Goal: Information Seeking & Learning: Learn about a topic

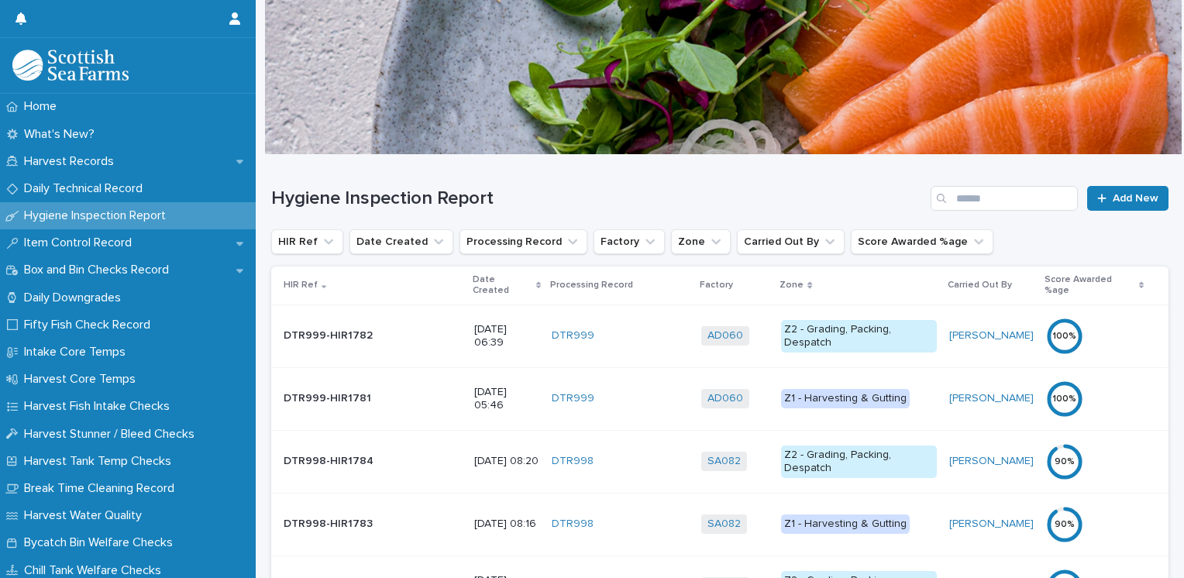
click at [473, 281] on p "Date Created" at bounding box center [503, 285] width 60 height 29
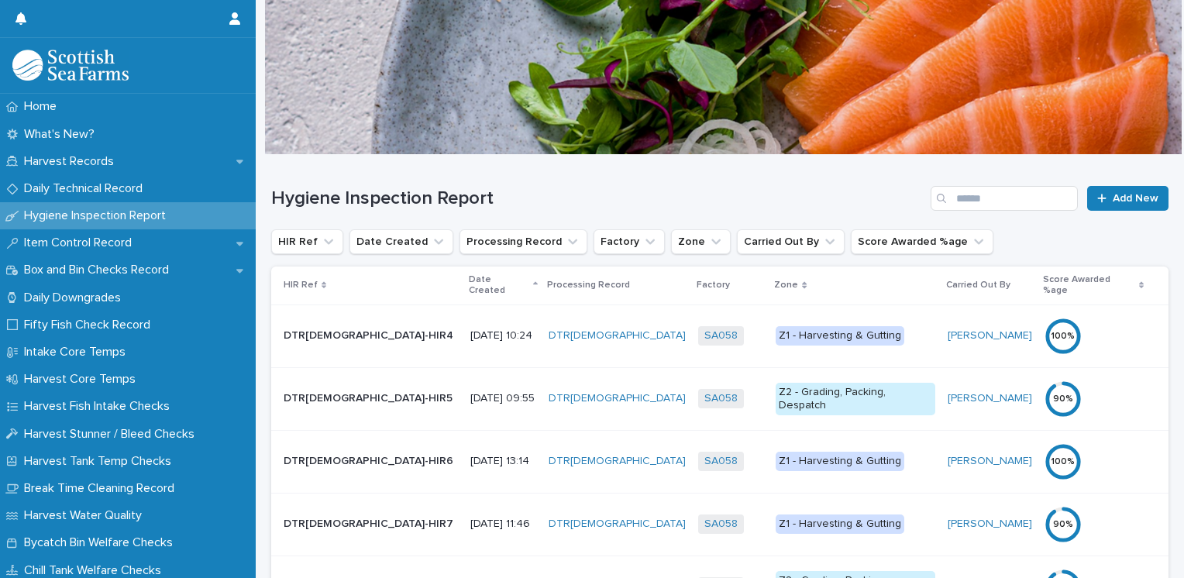
click at [469, 281] on div "Date Created" at bounding box center [503, 285] width 69 height 29
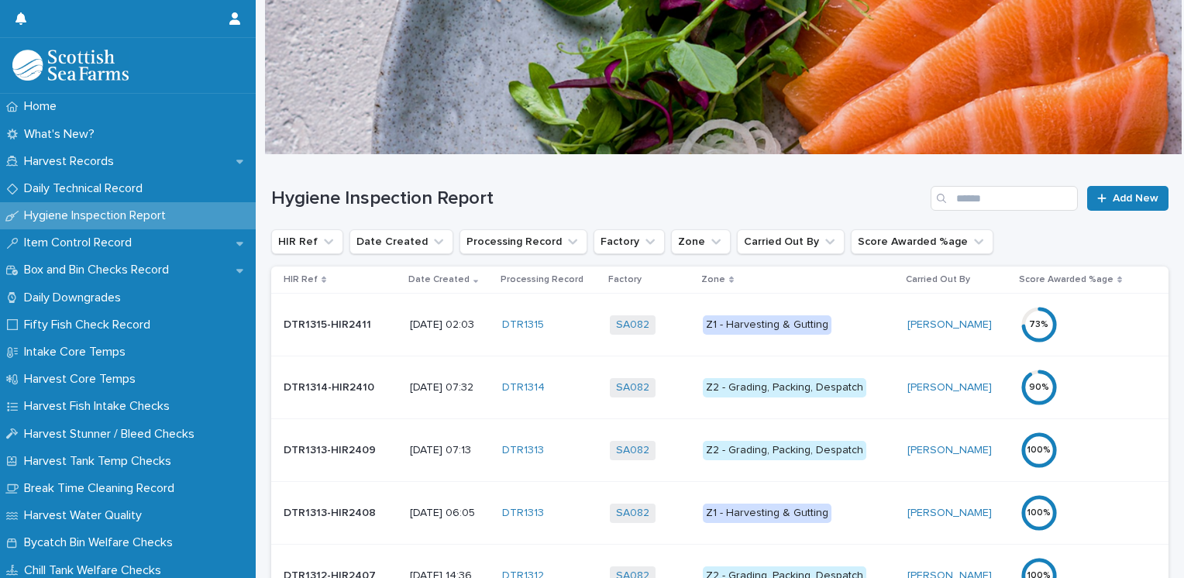
click at [808, 328] on div "Z1 - Harvesting & Gutting" at bounding box center [767, 324] width 129 height 19
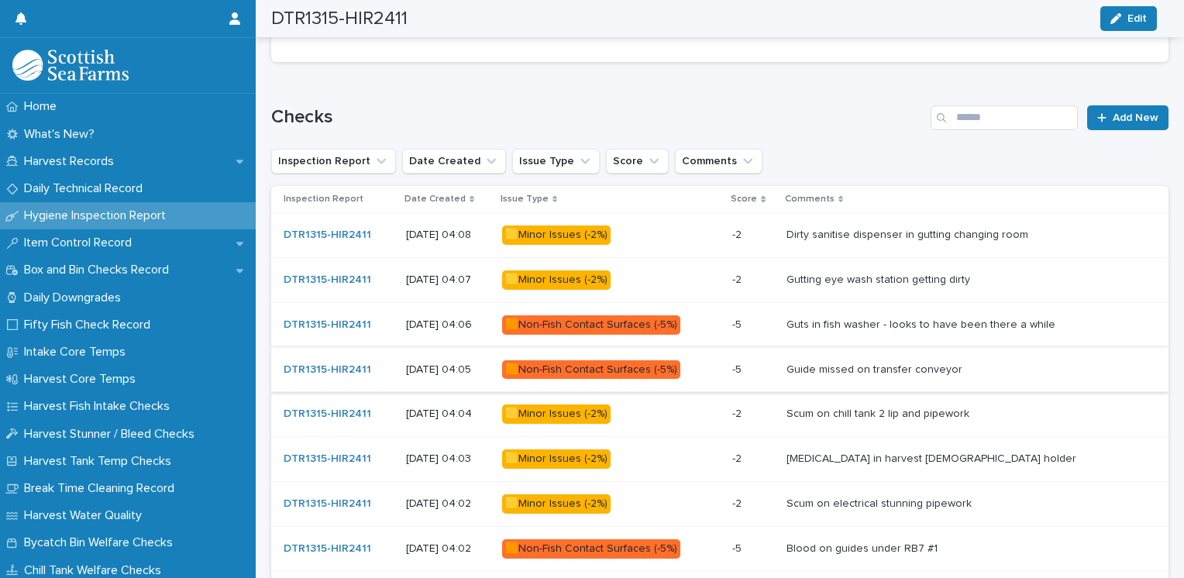
scroll to position [829, 0]
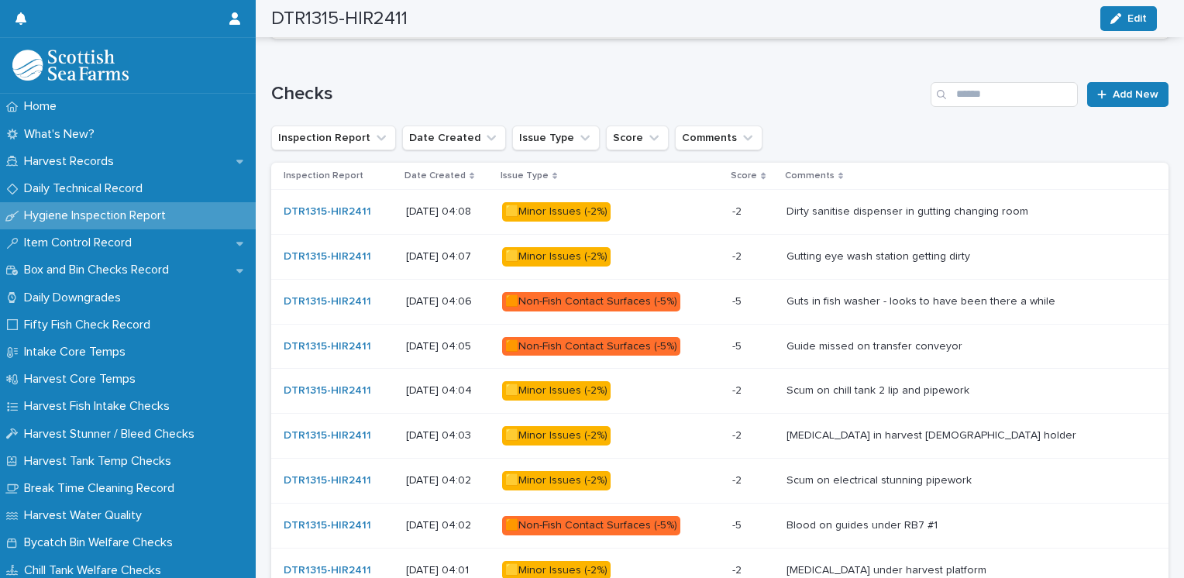
click at [611, 391] on div "🟨Minor Issues (-2%)" at bounding box center [556, 390] width 109 height 19
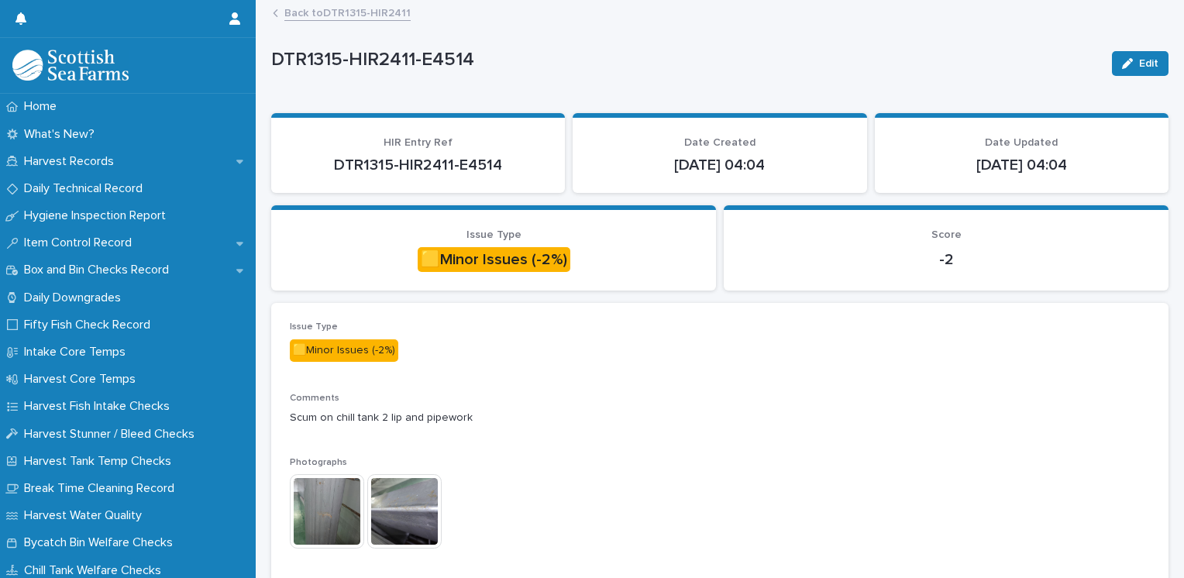
click at [321, 506] on img at bounding box center [327, 511] width 74 height 74
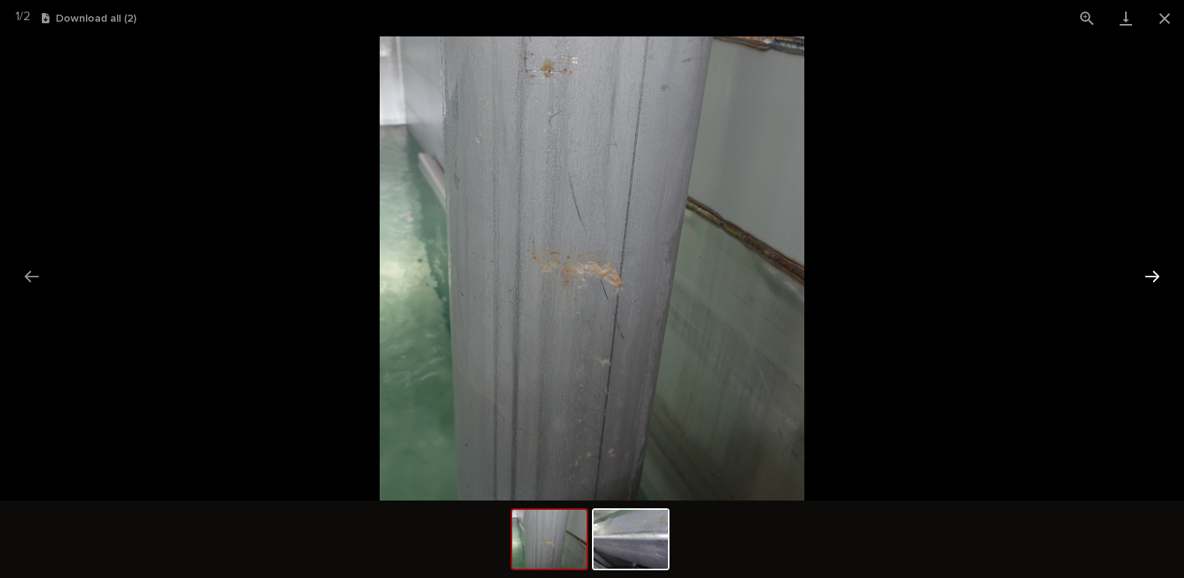
click at [1154, 275] on button "Next slide" at bounding box center [1152, 276] width 33 height 30
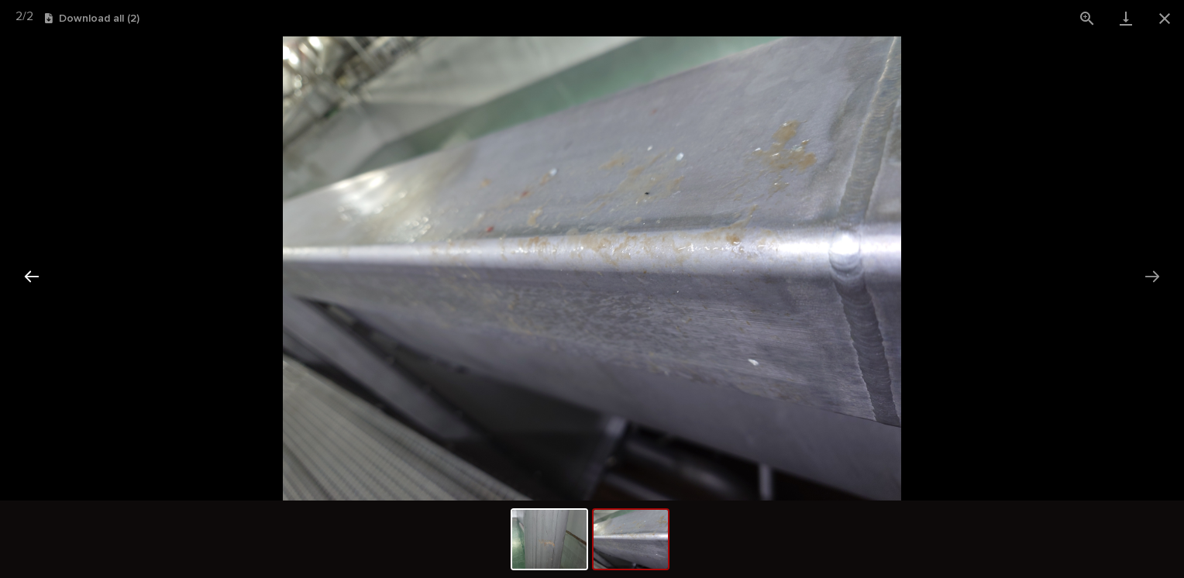
click at [30, 281] on button "Previous slide" at bounding box center [32, 276] width 33 height 30
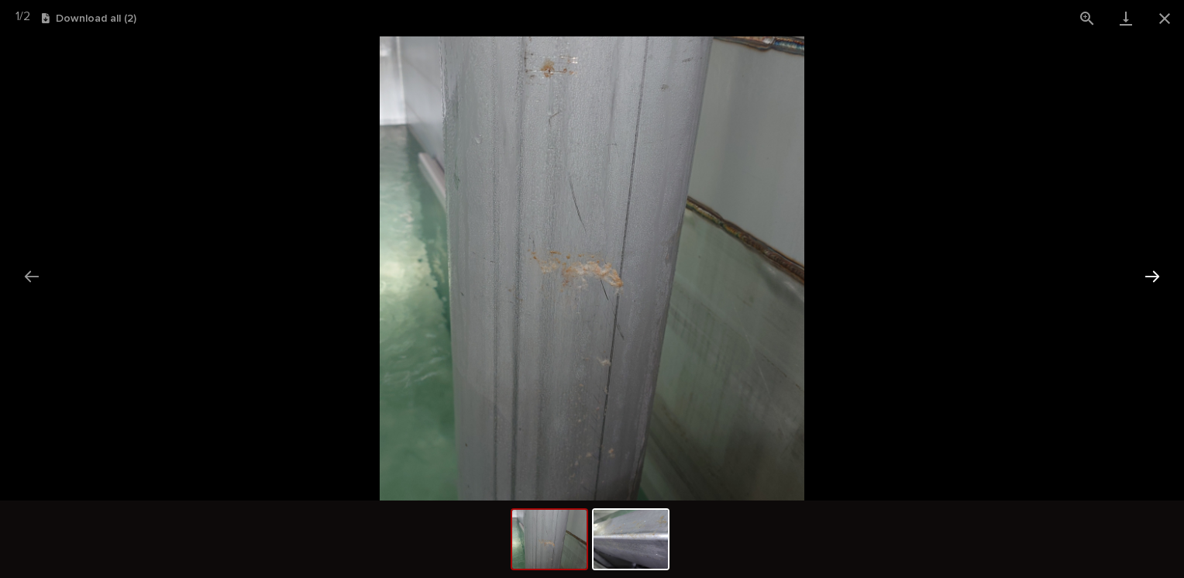
click at [1146, 268] on button "Next slide" at bounding box center [1152, 276] width 33 height 30
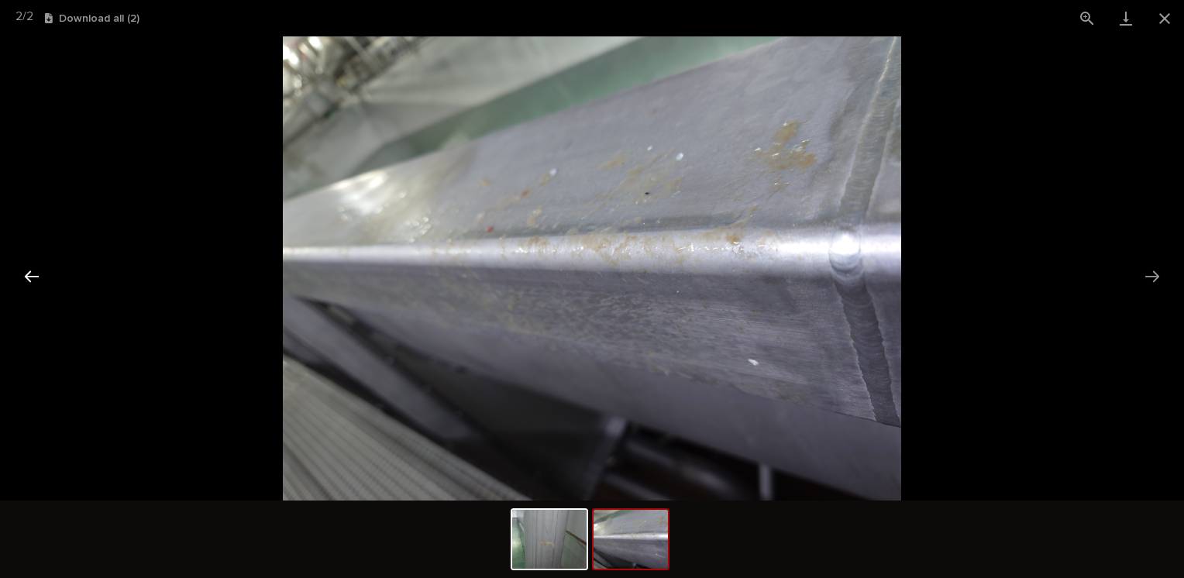
click at [37, 275] on button "Previous slide" at bounding box center [32, 276] width 33 height 30
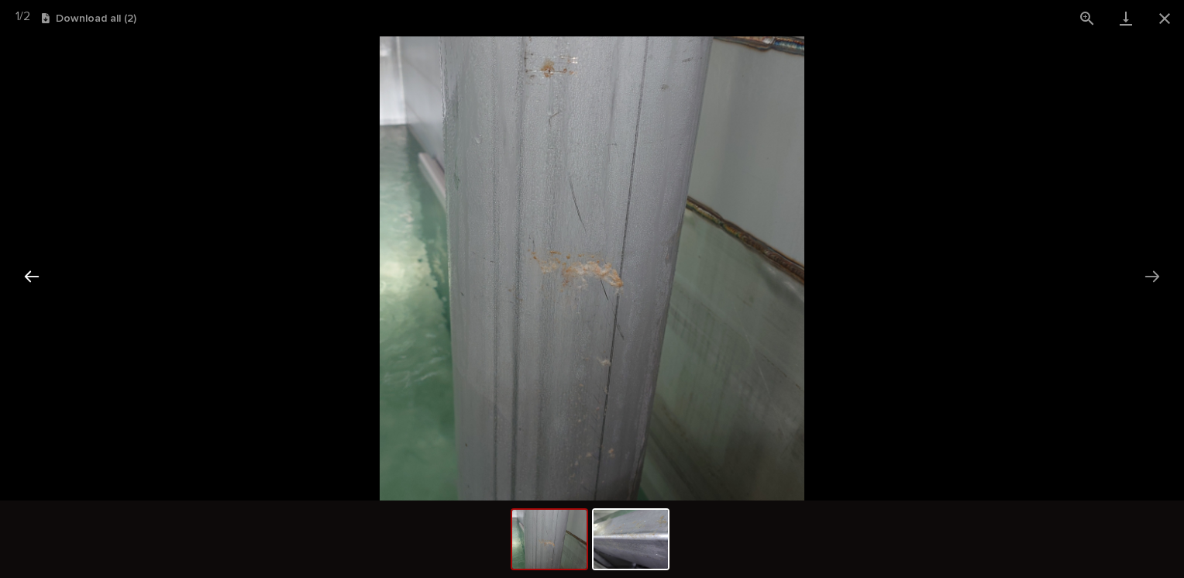
click at [37, 275] on button "Previous slide" at bounding box center [32, 276] width 33 height 30
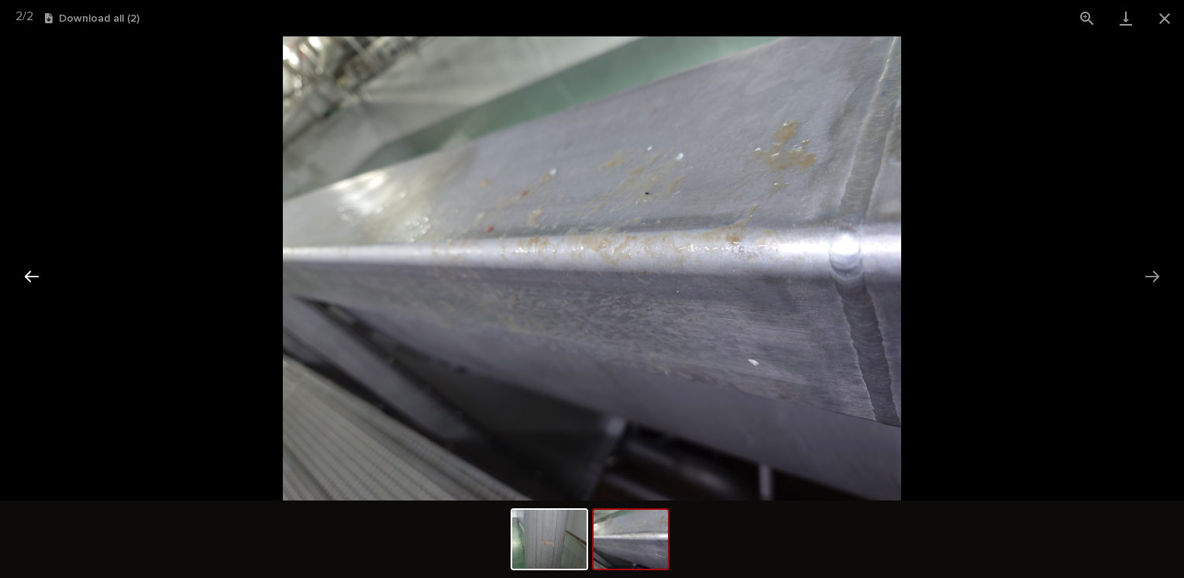
click at [37, 275] on button "Previous slide" at bounding box center [32, 276] width 33 height 30
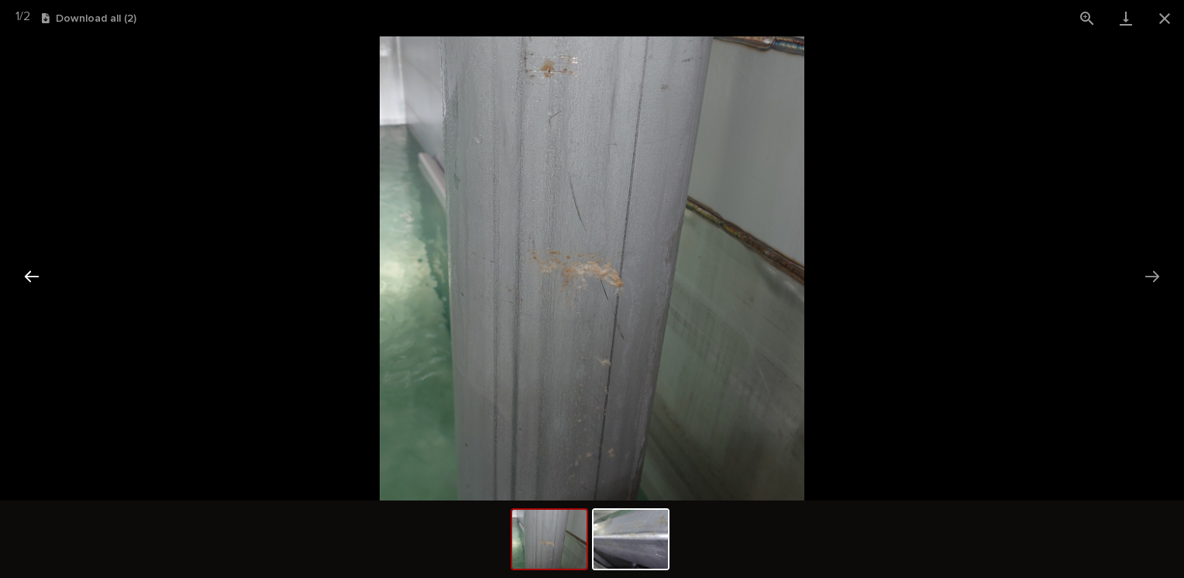
click at [37, 275] on button "Previous slide" at bounding box center [32, 276] width 33 height 30
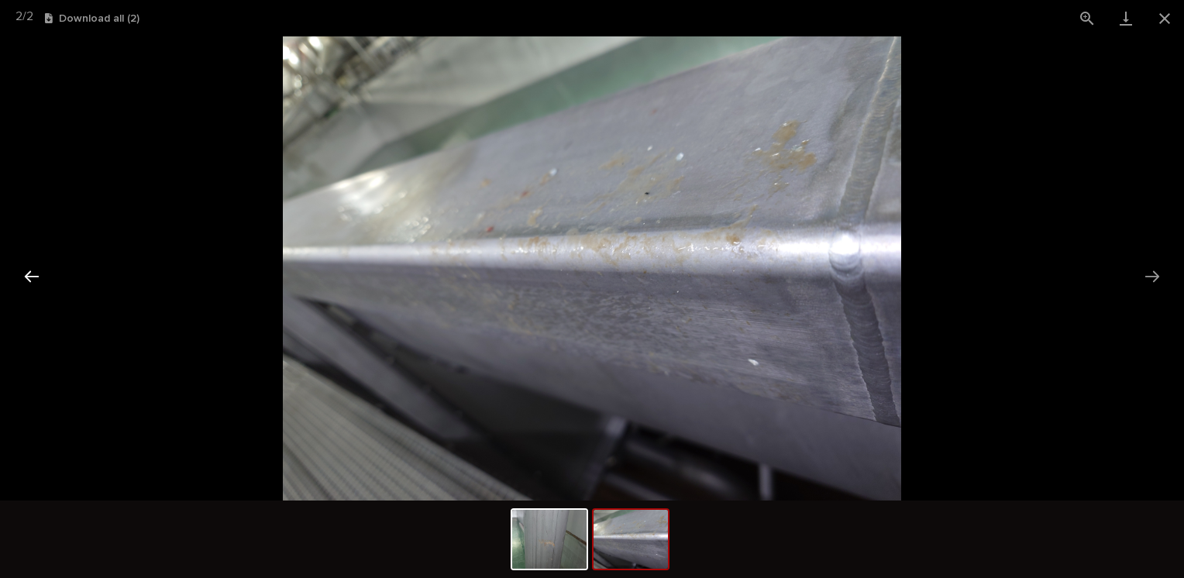
click at [37, 275] on button "Previous slide" at bounding box center [32, 276] width 33 height 30
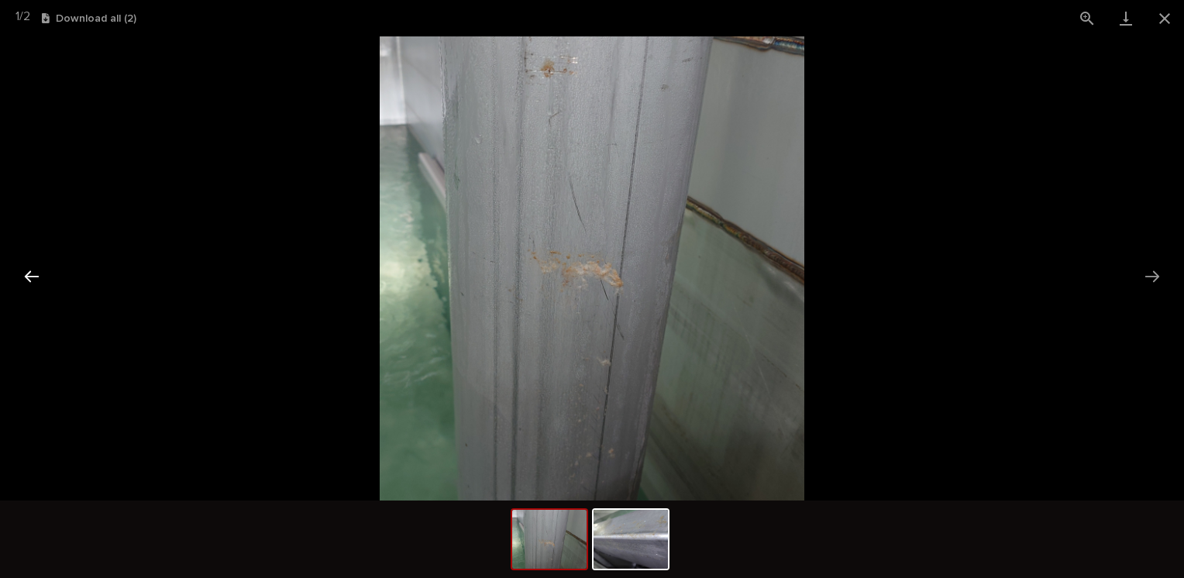
click at [37, 275] on button "Previous slide" at bounding box center [32, 276] width 33 height 30
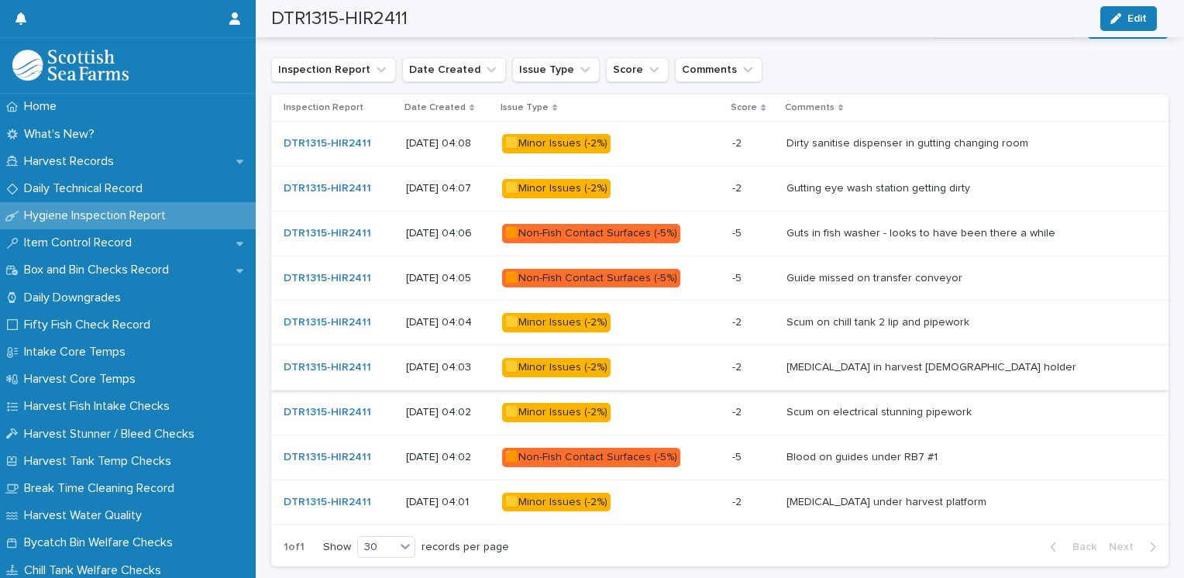
scroll to position [930, 0]
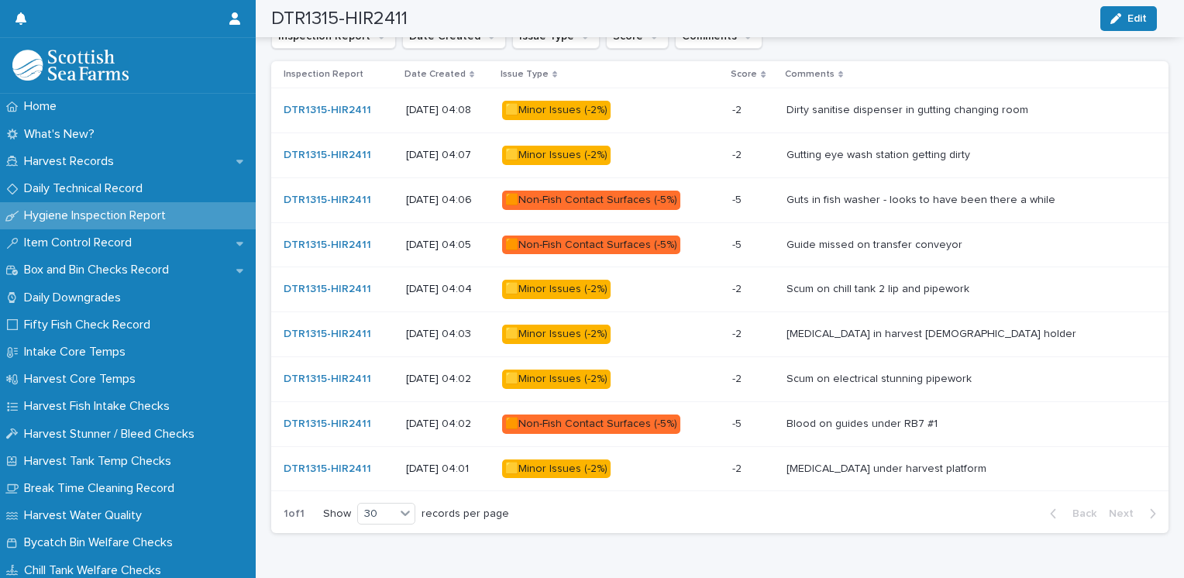
click at [593, 470] on div "🟨Minor Issues (-2%)" at bounding box center [556, 469] width 109 height 19
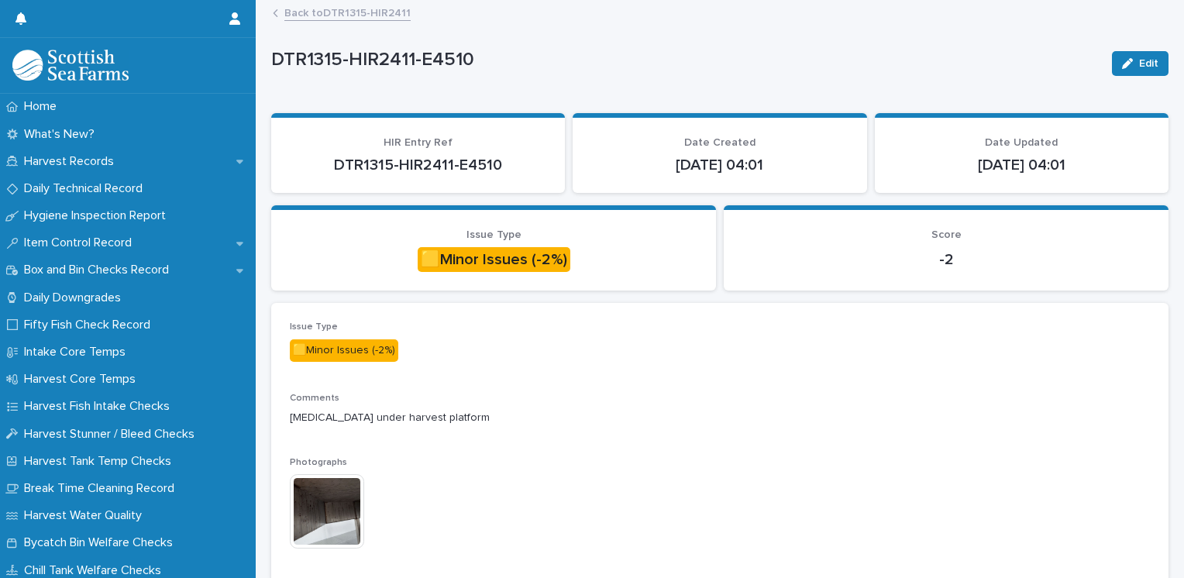
click at [323, 506] on img at bounding box center [327, 511] width 74 height 74
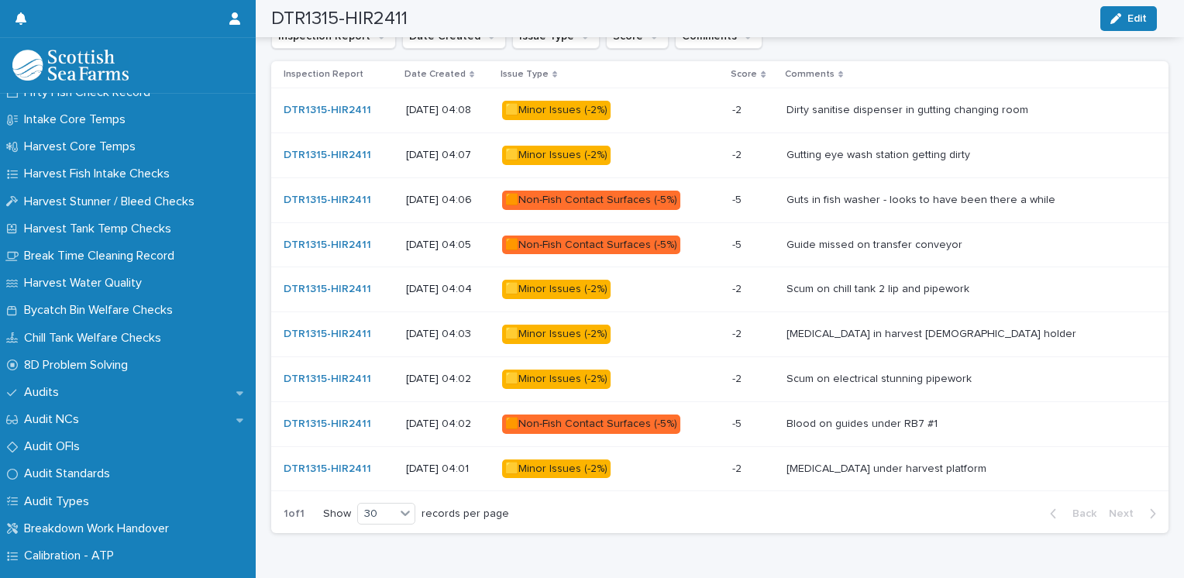
scroll to position [775, 0]
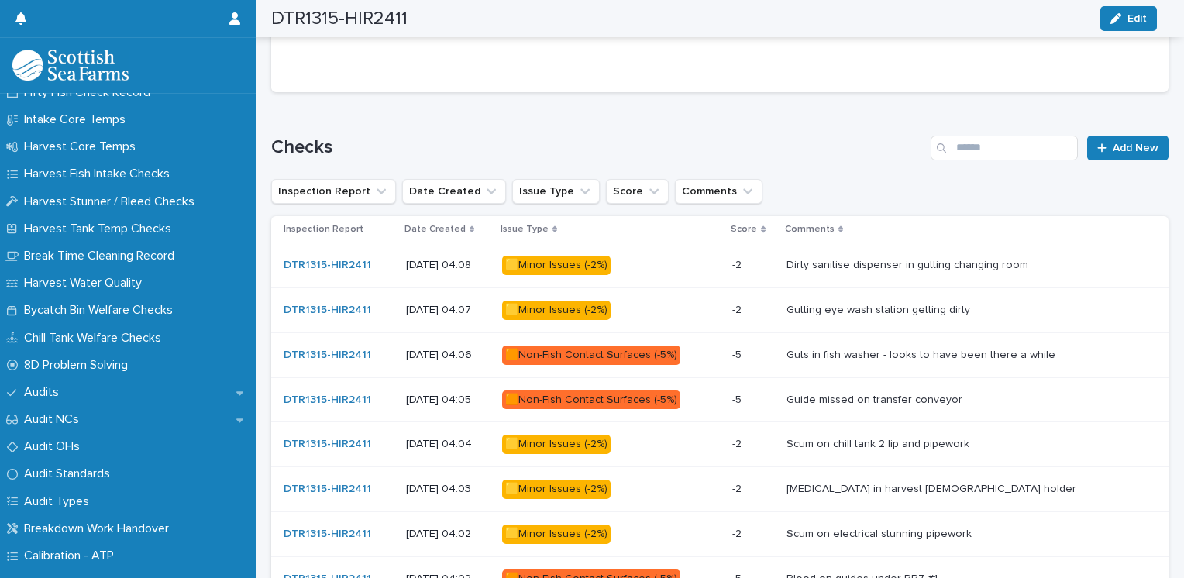
click at [589, 267] on div "🟨Minor Issues (-2%)" at bounding box center [556, 265] width 109 height 19
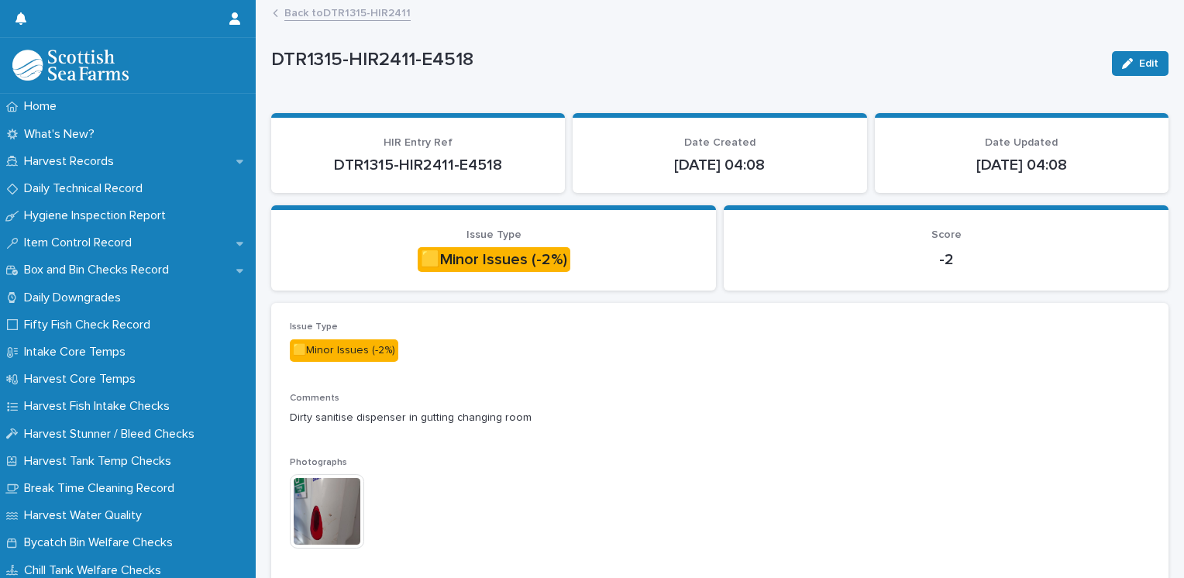
click at [330, 519] on img at bounding box center [327, 511] width 74 height 74
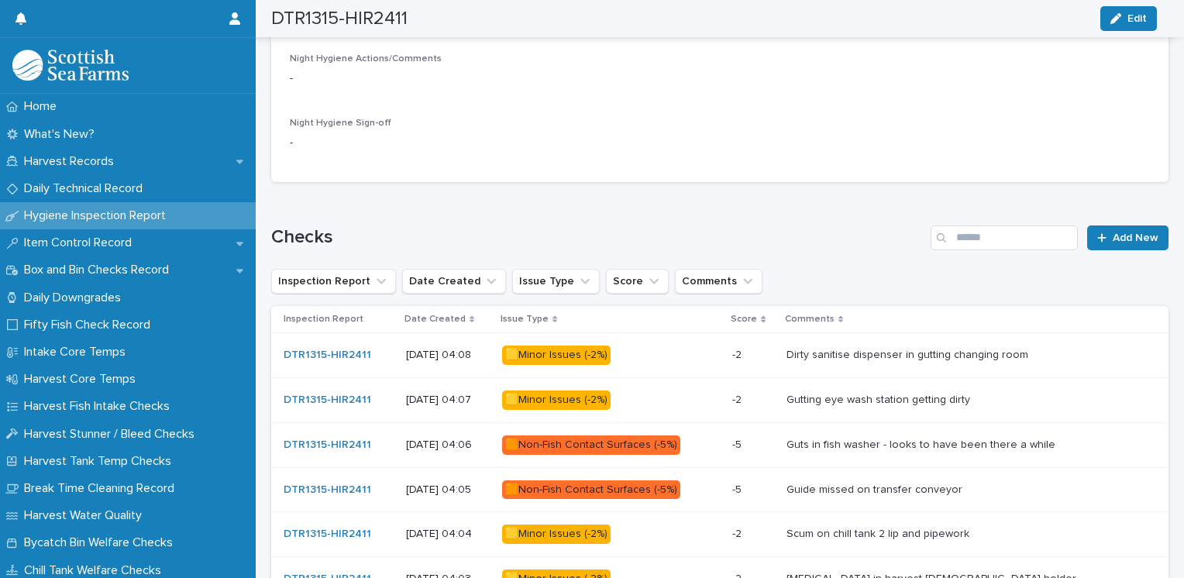
scroll to position [775, 0]
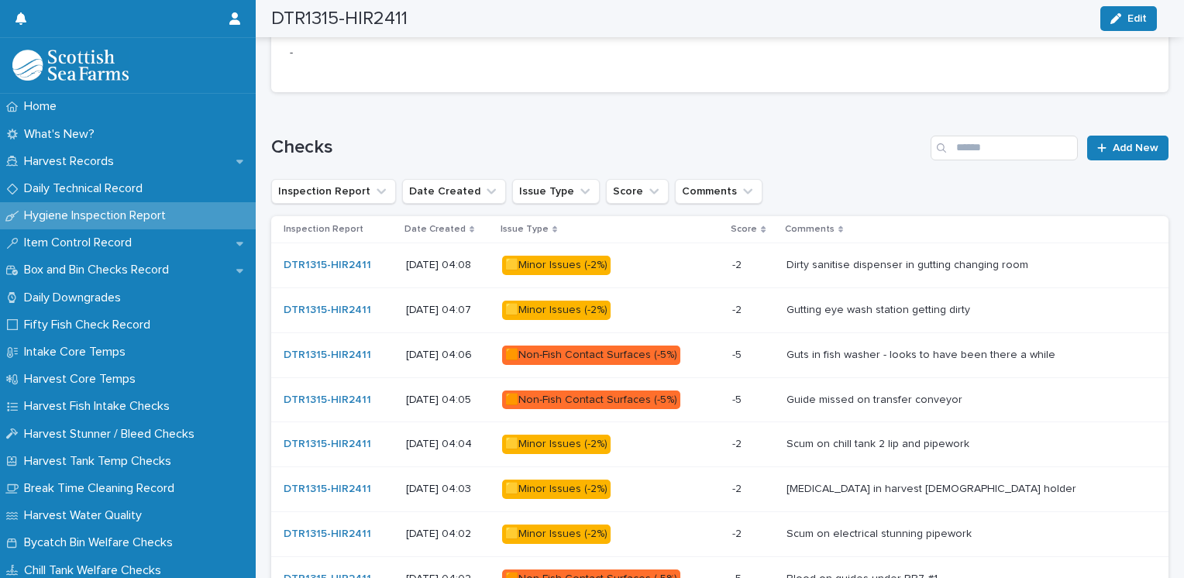
click at [595, 308] on div "🟨Minor Issues (-2%)" at bounding box center [556, 310] width 109 height 19
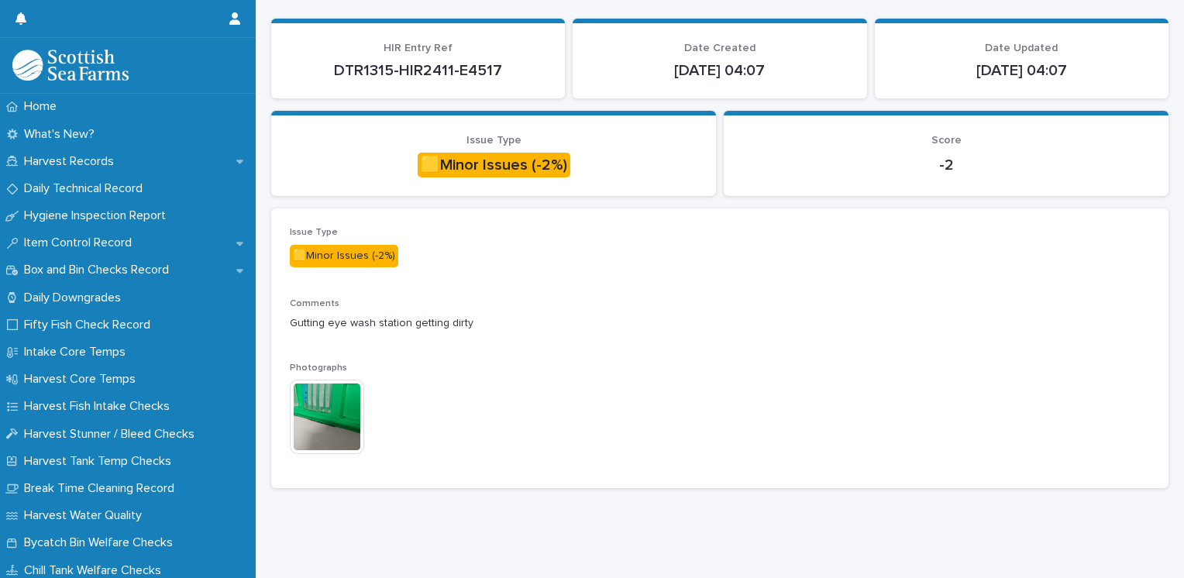
scroll to position [105, 0]
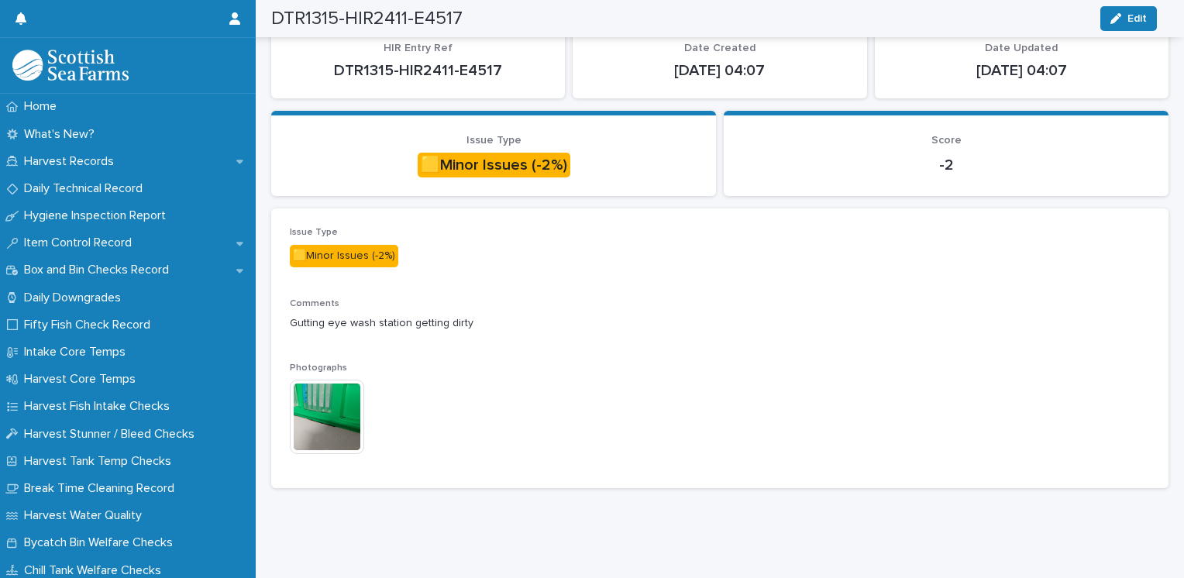
click at [348, 396] on img at bounding box center [327, 417] width 74 height 74
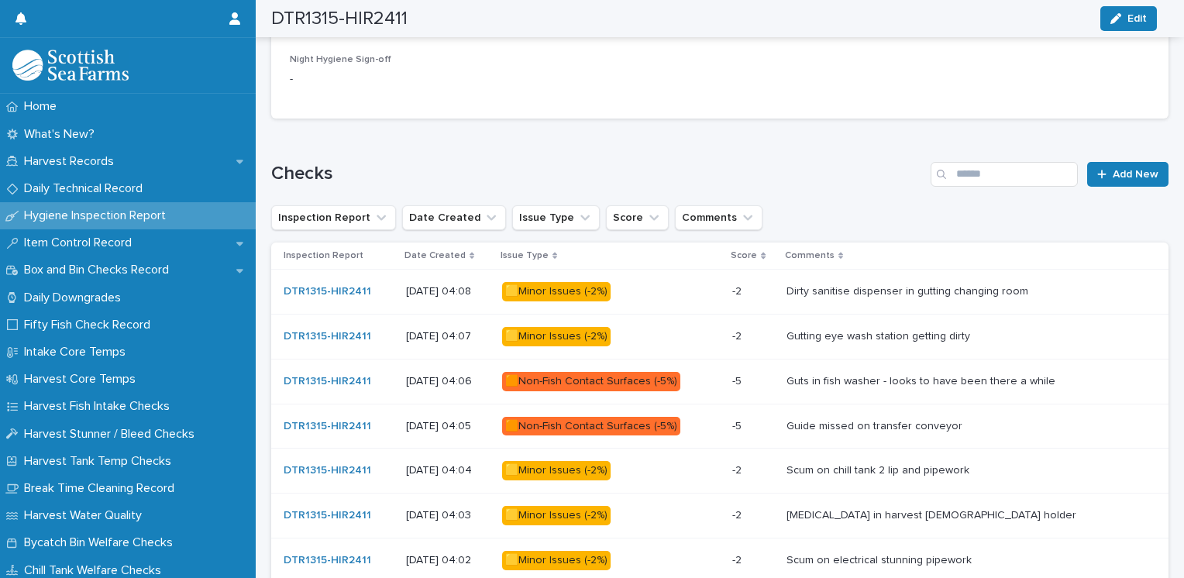
scroll to position [904, 0]
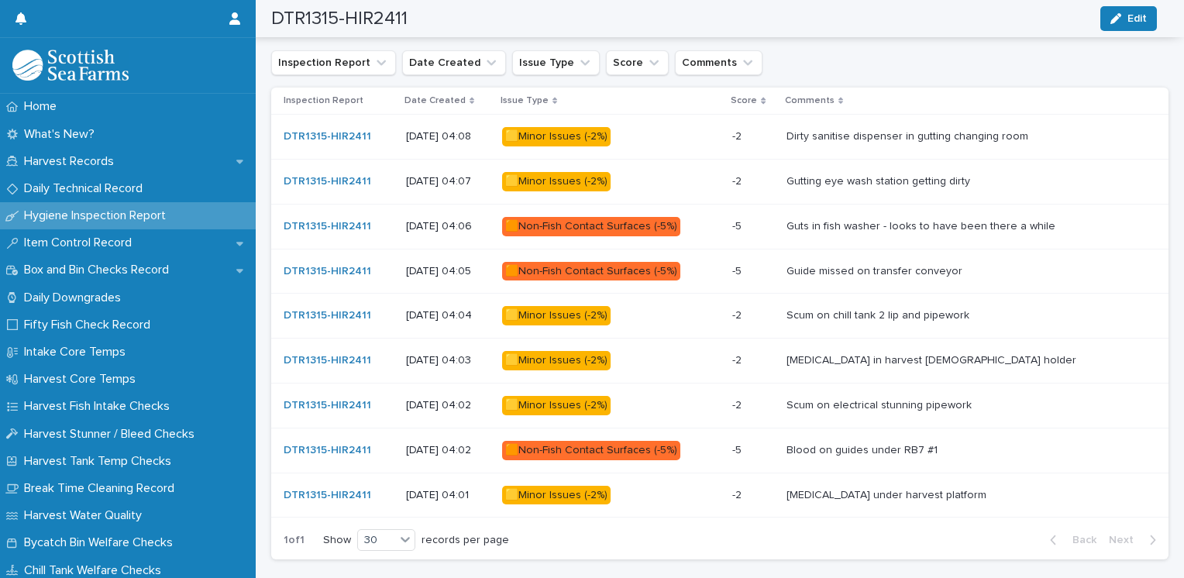
click at [605, 225] on div "🟧Non-Fish Contact Surfaces (-5%)" at bounding box center [591, 226] width 178 height 19
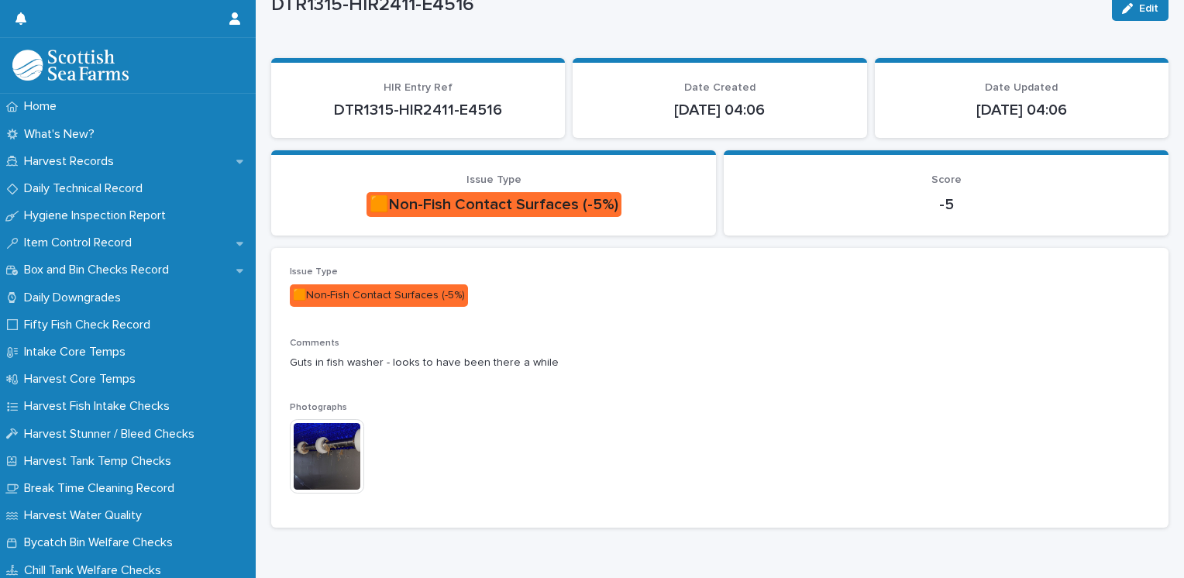
scroll to position [105, 0]
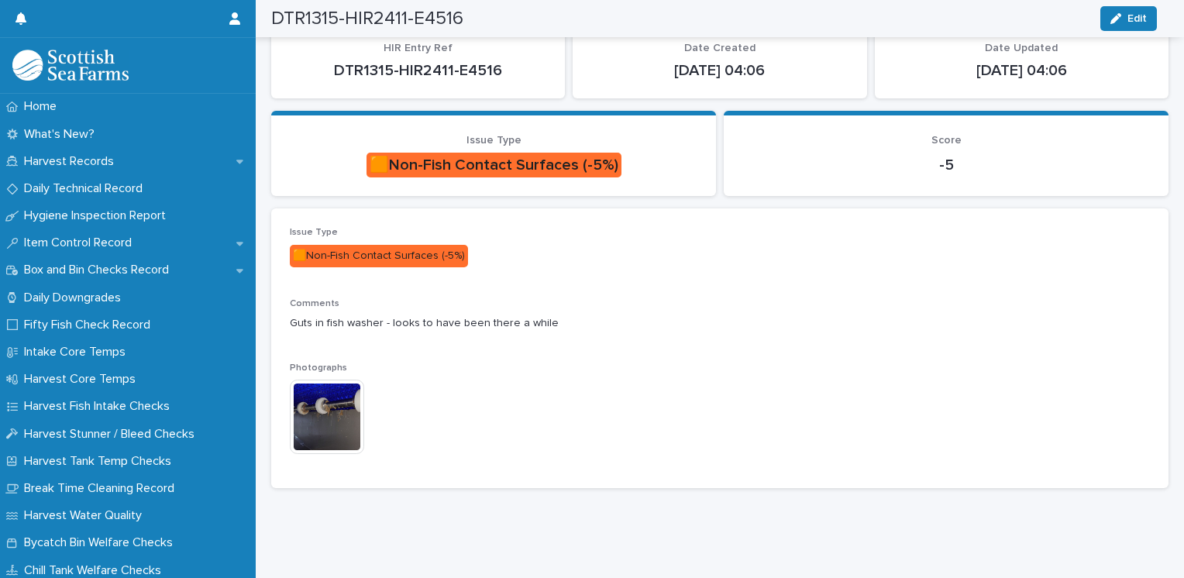
click at [347, 405] on img at bounding box center [327, 417] width 74 height 74
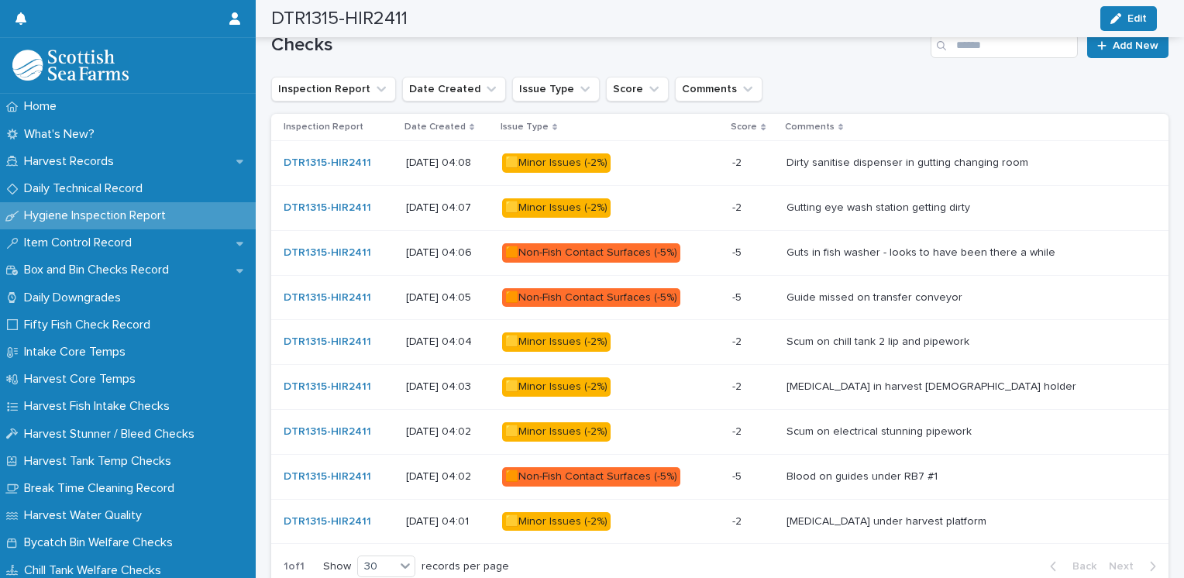
scroll to position [904, 0]
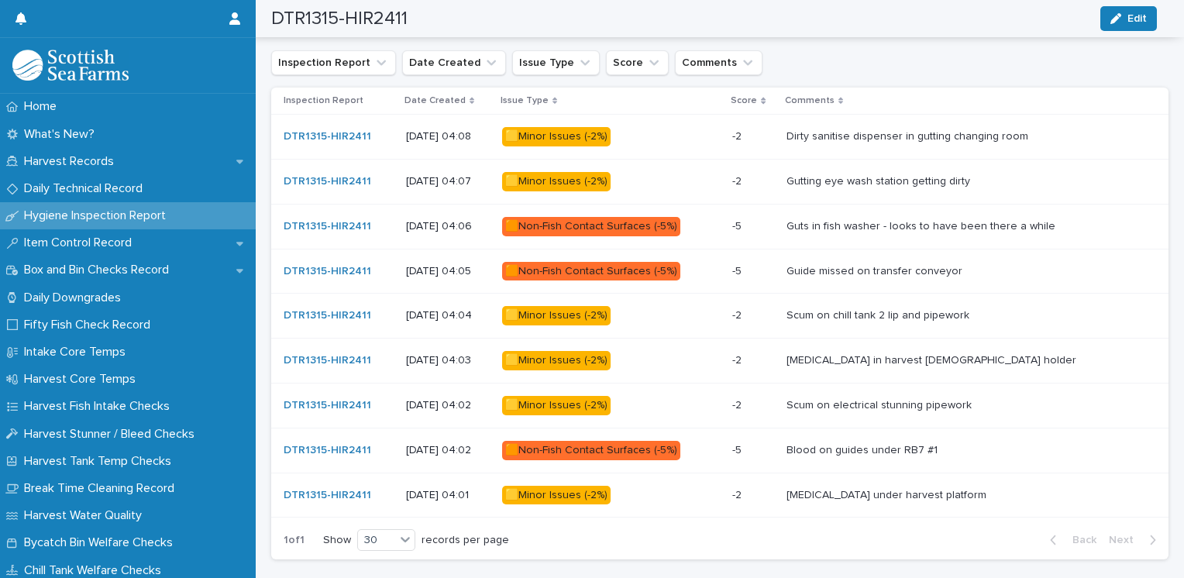
click at [602, 358] on div "🟨Minor Issues (-2%)" at bounding box center [556, 360] width 109 height 19
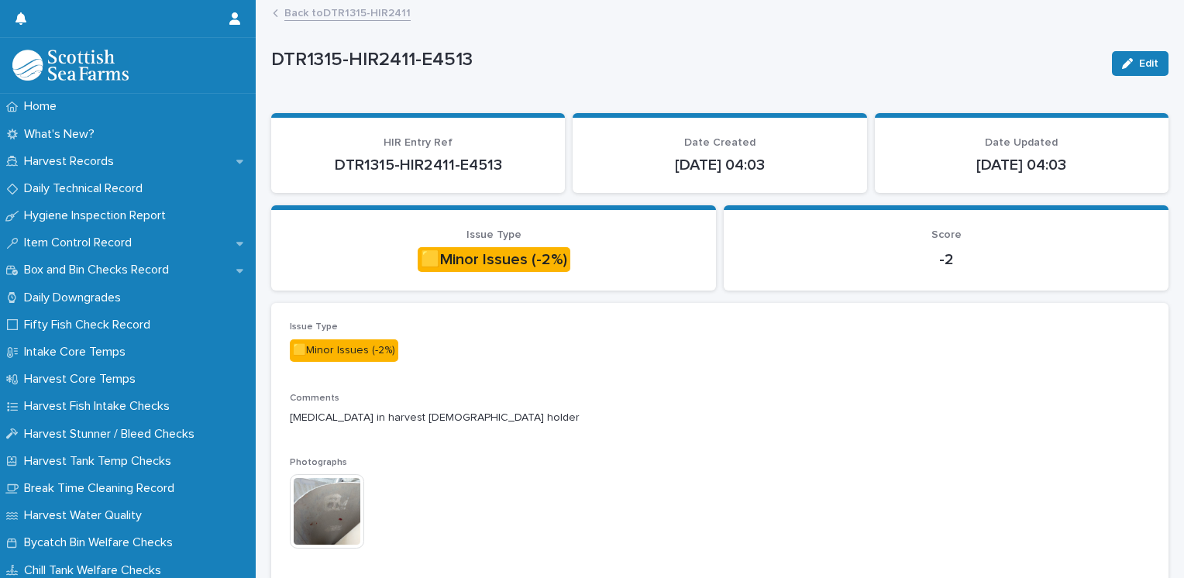
click at [348, 513] on img at bounding box center [327, 511] width 74 height 74
